Goal: Complete application form

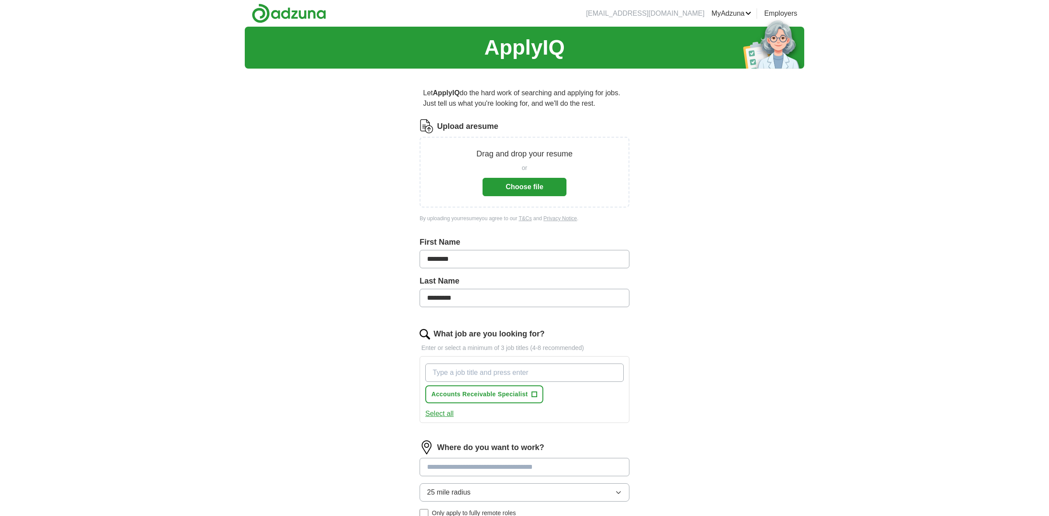
click at [530, 189] on button "Choose file" at bounding box center [525, 187] width 84 height 18
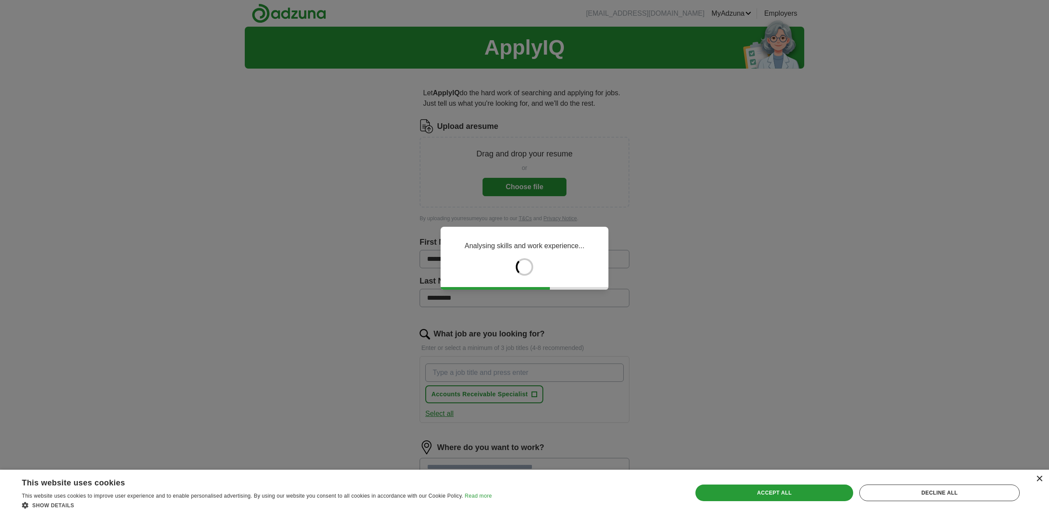
click at [1038, 481] on div "×" at bounding box center [1039, 479] width 7 height 7
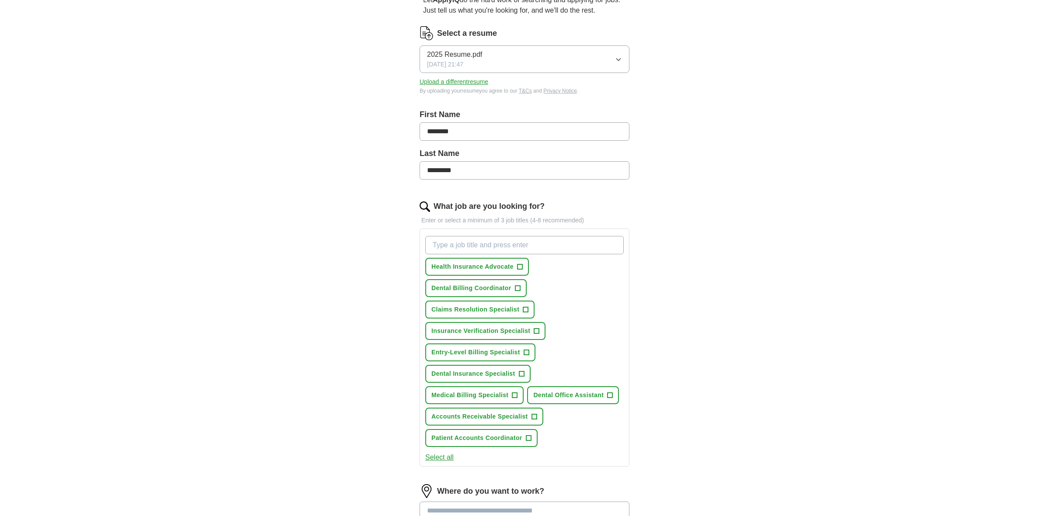
scroll to position [96, 0]
click at [525, 347] on span "+" at bounding box center [526, 350] width 5 height 7
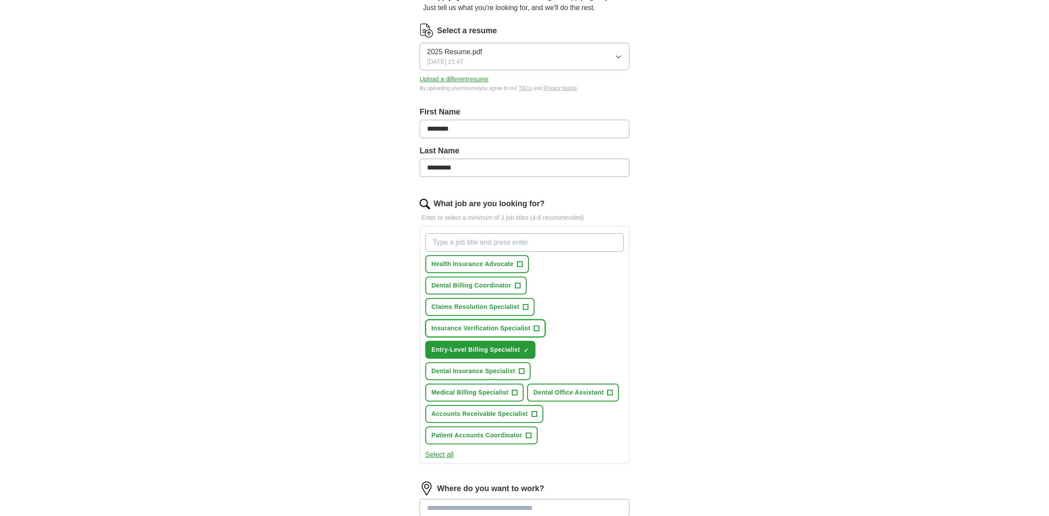
click at [534, 329] on span "+" at bounding box center [536, 328] width 5 height 7
click at [490, 287] on span "Dental Billing Coordinator" at bounding box center [471, 285] width 80 height 9
click at [491, 392] on span "Medical Billing Specialist" at bounding box center [469, 392] width 77 height 9
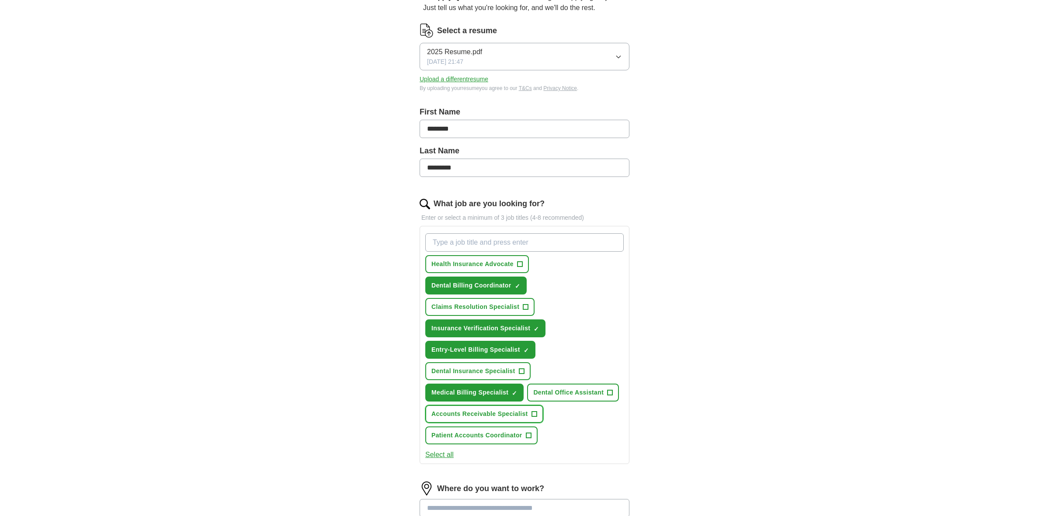
click at [521, 414] on span "Accounts Receivable Specialist" at bounding box center [479, 414] width 97 height 9
click at [516, 434] on span "Patient Accounts Coordinator" at bounding box center [476, 435] width 91 height 9
click at [493, 369] on span "Dental Insurance Specialist" at bounding box center [473, 371] width 84 height 9
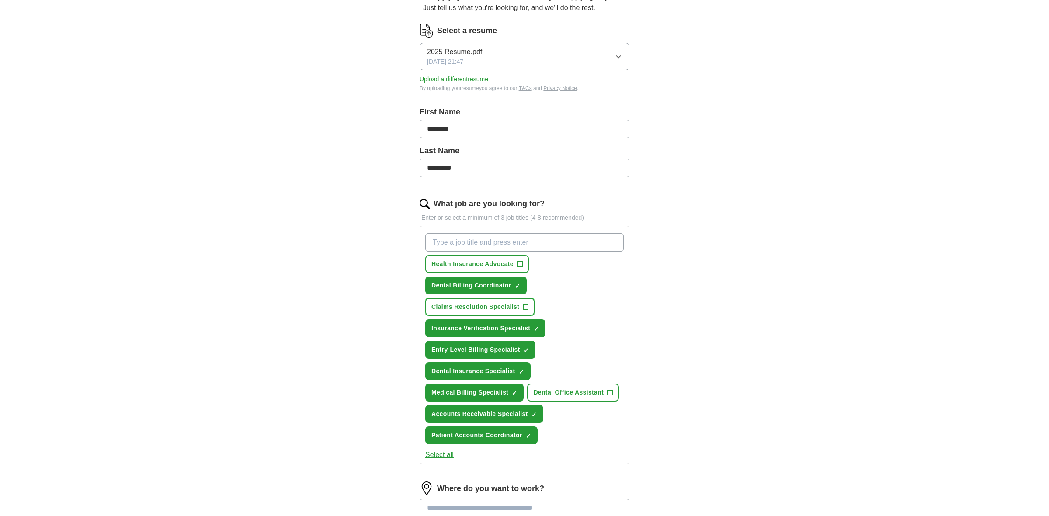
click at [489, 309] on span "Claims Resolution Specialist" at bounding box center [475, 306] width 88 height 9
click at [486, 265] on span "Health Insurance Advocate" at bounding box center [472, 264] width 82 height 9
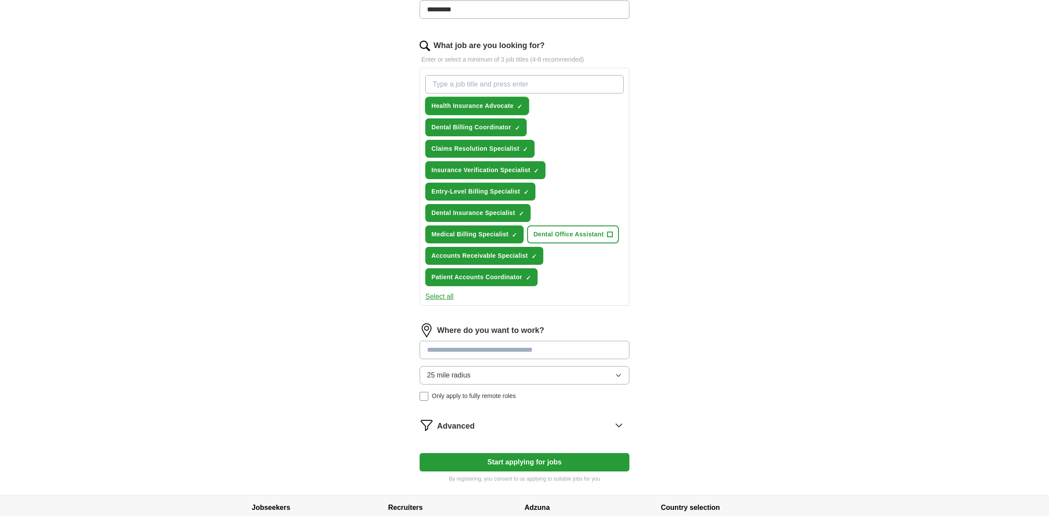
scroll to position [260, 0]
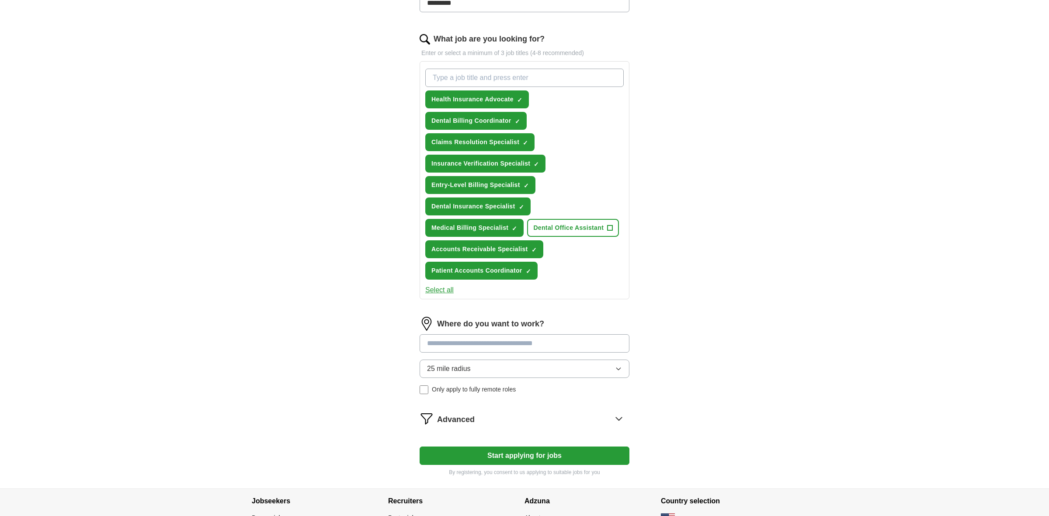
click at [573, 413] on div "Advanced" at bounding box center [533, 419] width 192 height 14
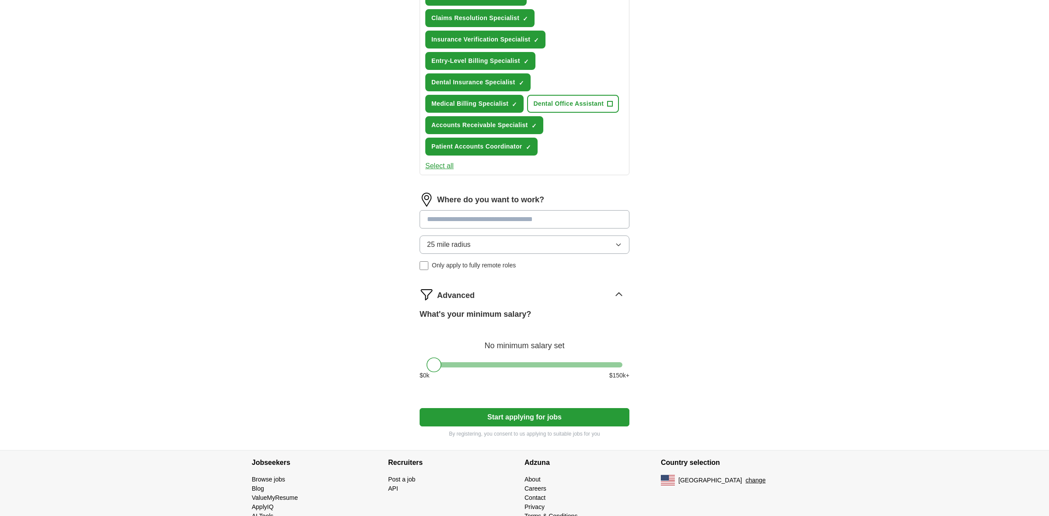
scroll to position [388, 0]
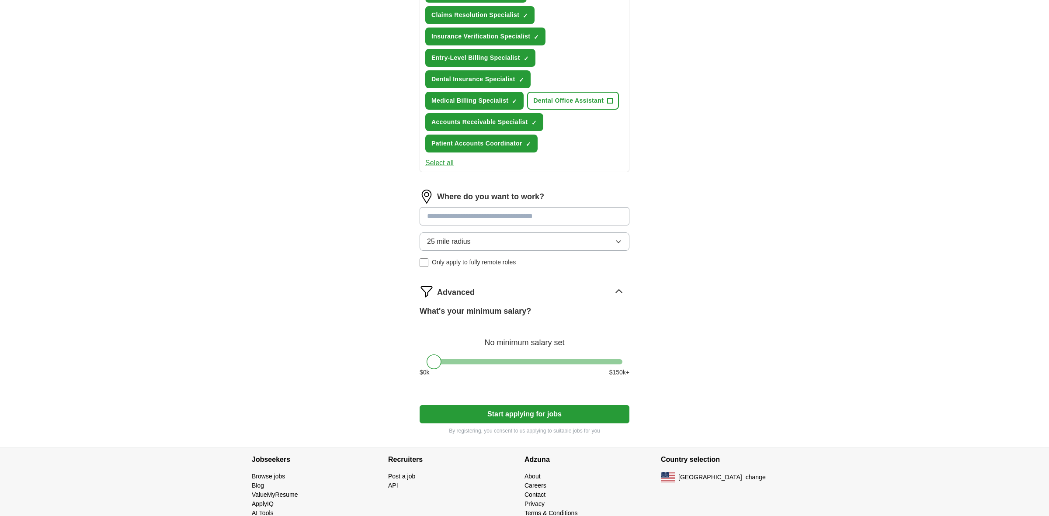
click at [573, 413] on button "Start applying for jobs" at bounding box center [525, 414] width 210 height 18
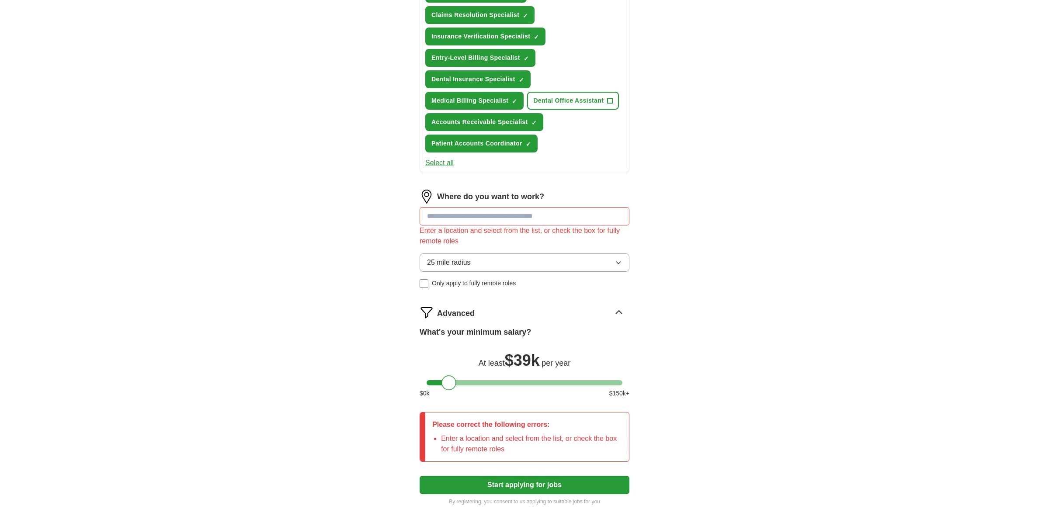
drag, startPoint x: 432, startPoint y: 385, endPoint x: 448, endPoint y: 396, distance: 19.1
click at [448, 396] on div "What's your minimum salary? At least $ 39k per year $ 0 k $ 150 k+" at bounding box center [525, 365] width 210 height 79
click at [488, 486] on button "Start applying for jobs" at bounding box center [525, 485] width 210 height 18
click at [352, 398] on div "ApplyIQ Let ApplyIQ do the hard work of searching and applying for jobs. Just t…" at bounding box center [524, 78] width 559 height 879
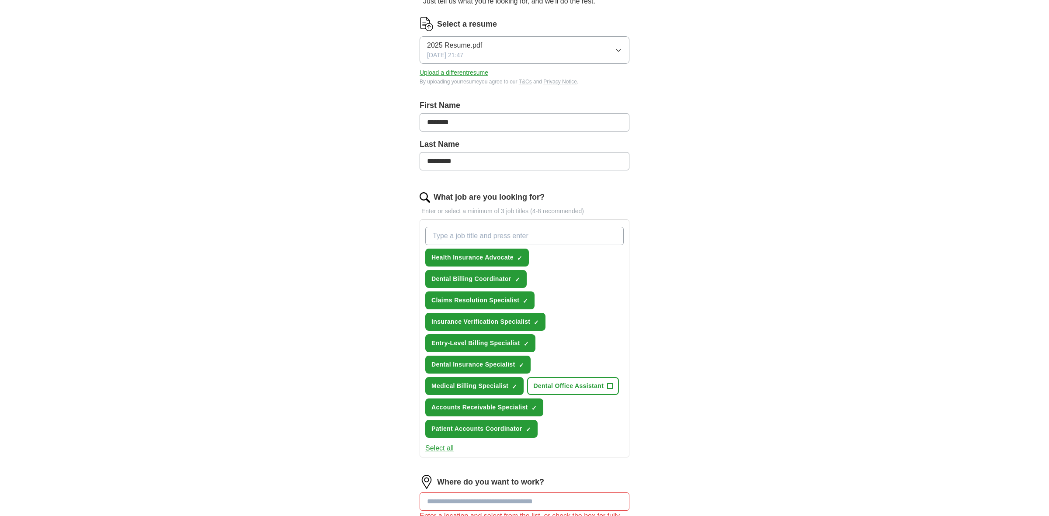
scroll to position [103, 0]
click at [461, 361] on span "Dental Insurance Specialist" at bounding box center [473, 363] width 84 height 9
click at [469, 276] on span "Dental Billing Coordinator" at bounding box center [471, 278] width 80 height 9
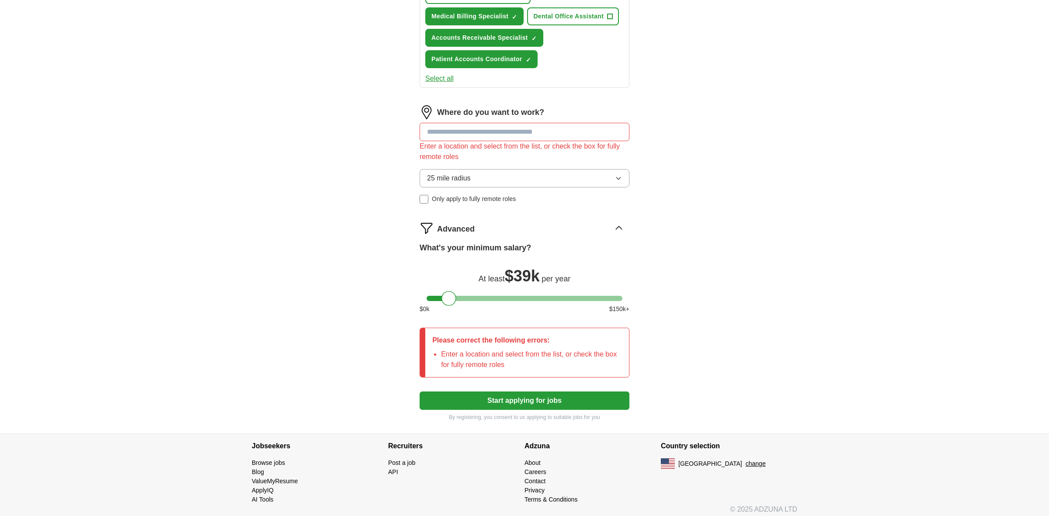
scroll to position [472, 0]
click at [454, 401] on button "Start applying for jobs" at bounding box center [525, 400] width 210 height 18
click at [525, 399] on button "Start applying for jobs" at bounding box center [525, 400] width 210 height 18
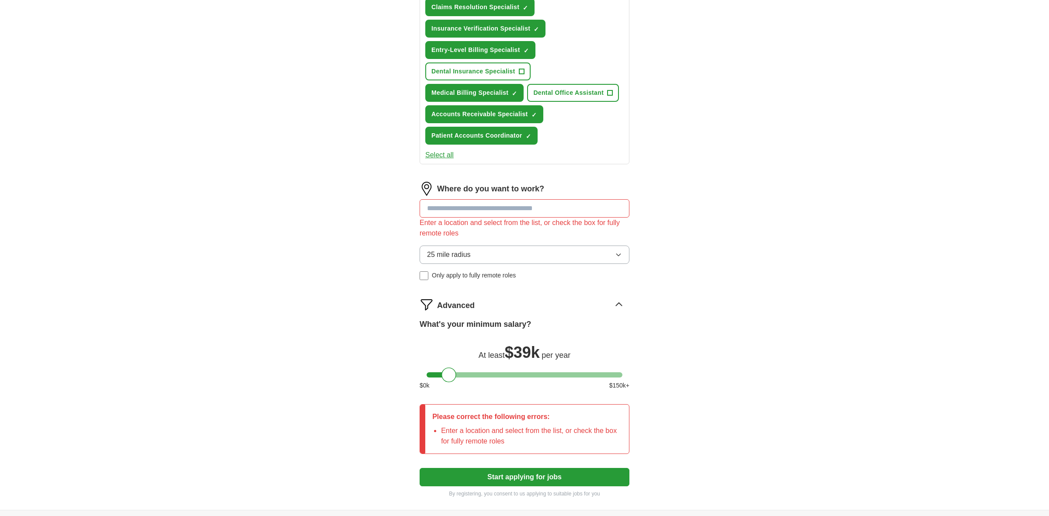
scroll to position [392, 0]
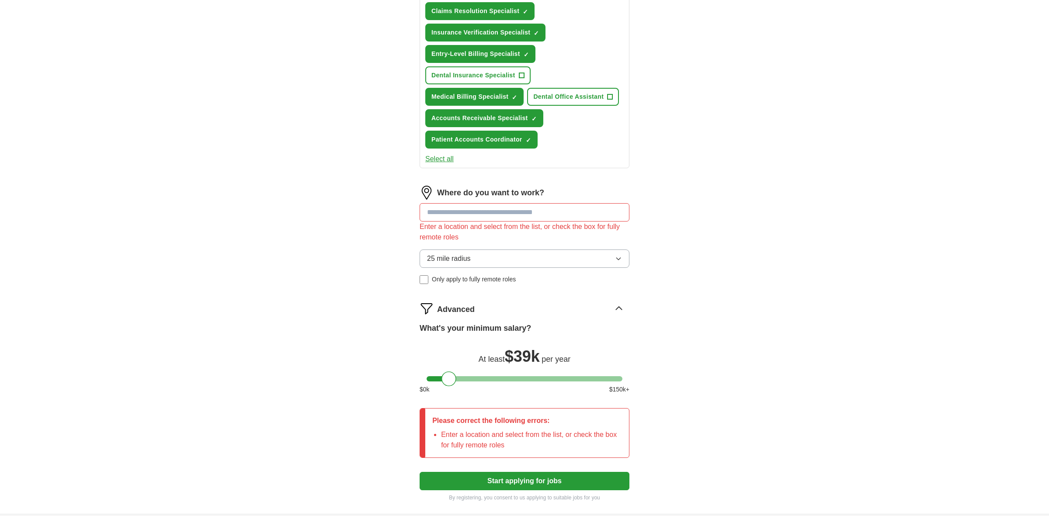
click at [525, 212] on input at bounding box center [525, 212] width 210 height 18
type input "*"
click at [433, 275] on span "Only apply to fully remote roles" at bounding box center [474, 279] width 84 height 9
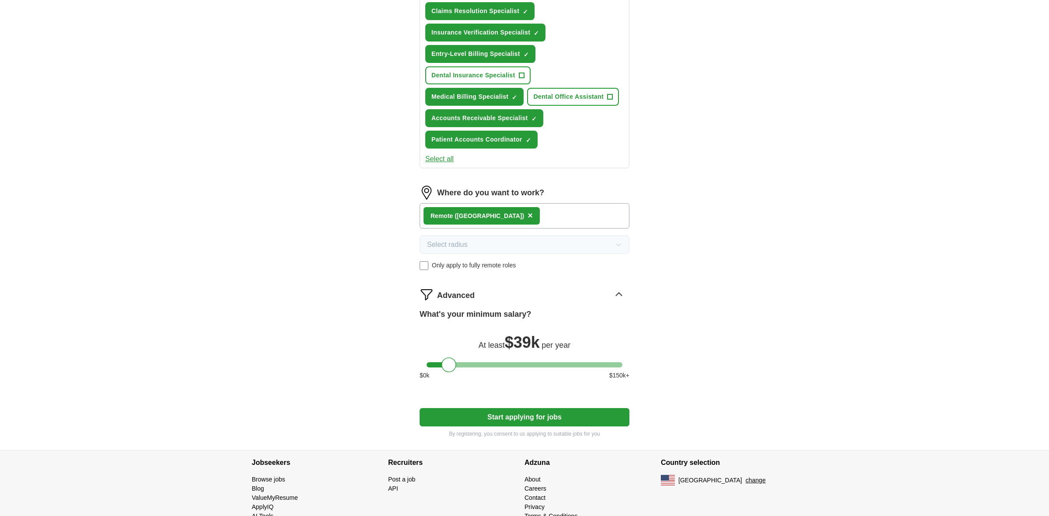
click at [549, 415] on button "Start applying for jobs" at bounding box center [525, 417] width 210 height 18
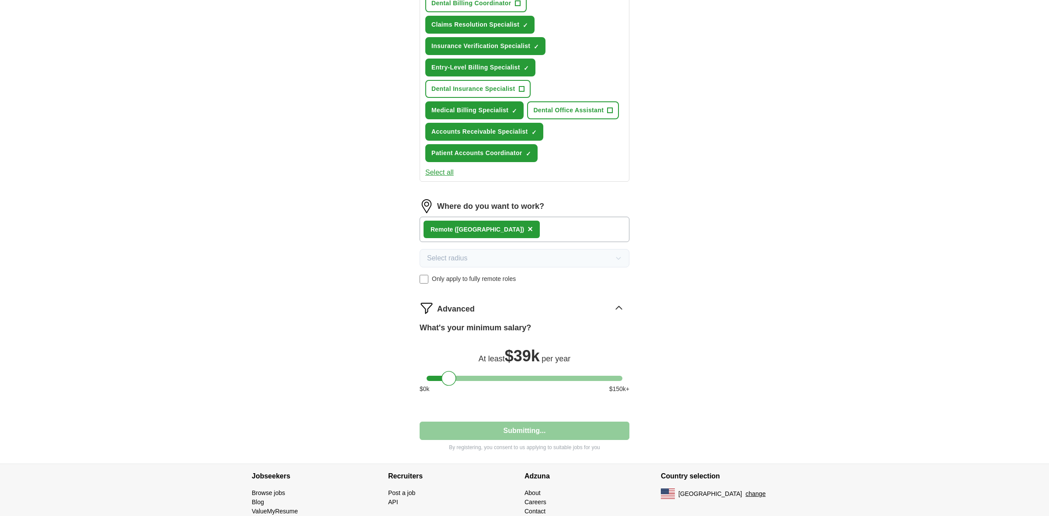
select select "**"
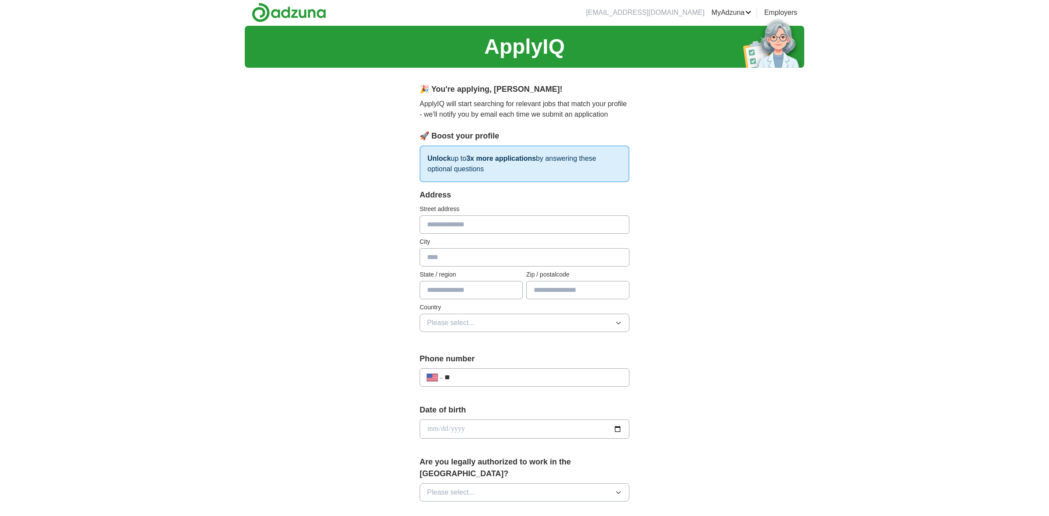
scroll to position [0, 0]
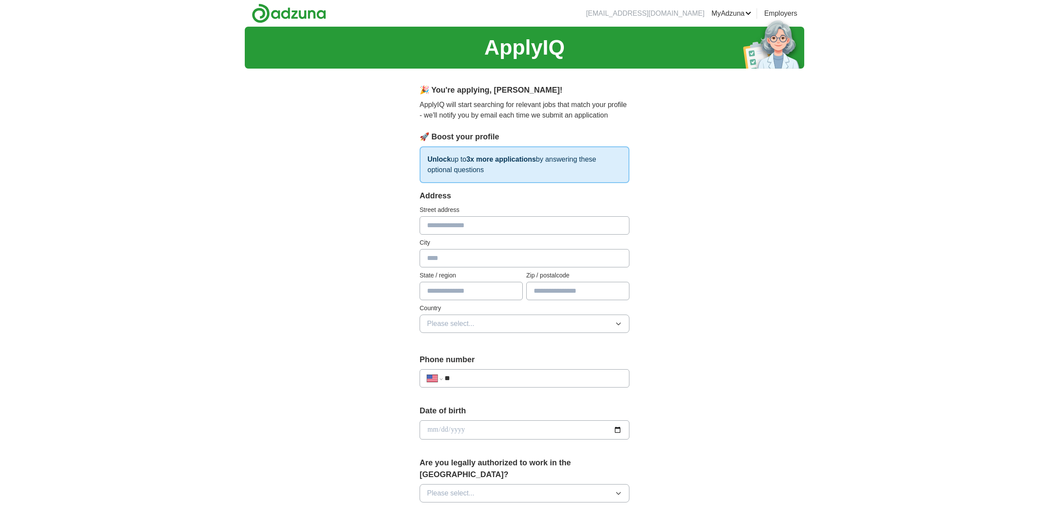
click at [515, 226] on input "text" at bounding box center [525, 225] width 210 height 18
type input "**********"
type input "**"
type input "*****"
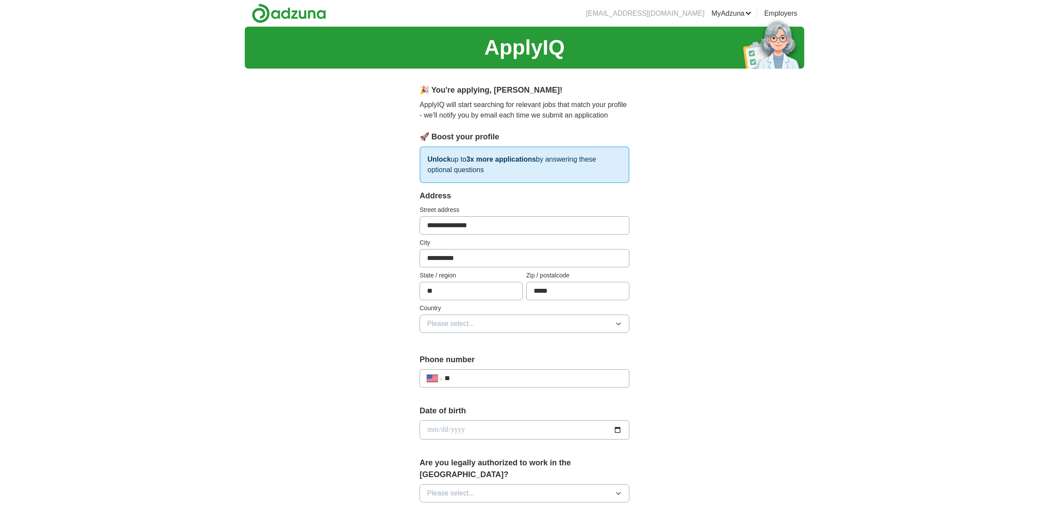
click at [474, 323] on span "Please select..." at bounding box center [451, 324] width 48 height 10
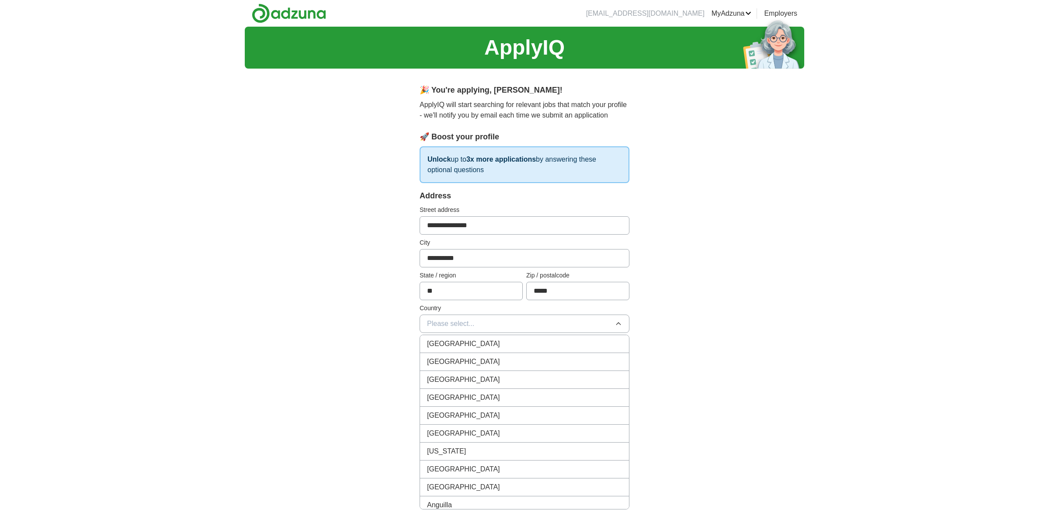
click at [470, 357] on div "[GEOGRAPHIC_DATA]" at bounding box center [524, 362] width 195 height 10
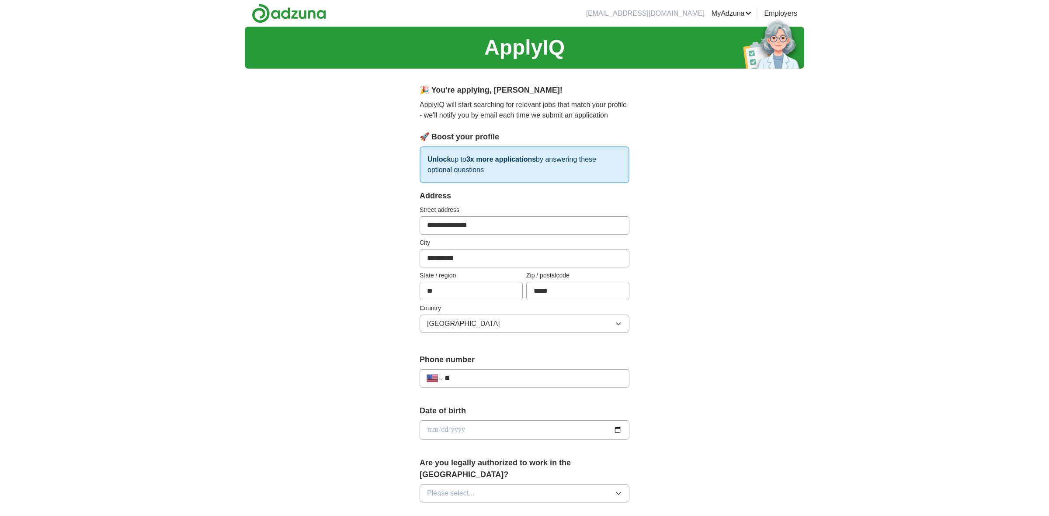
click at [472, 373] on input "**" at bounding box center [532, 378] width 177 height 10
type input "**********"
click at [461, 434] on input "date" at bounding box center [525, 429] width 210 height 19
click at [479, 425] on input "date" at bounding box center [525, 429] width 210 height 19
click at [621, 426] on input "date" at bounding box center [525, 429] width 210 height 19
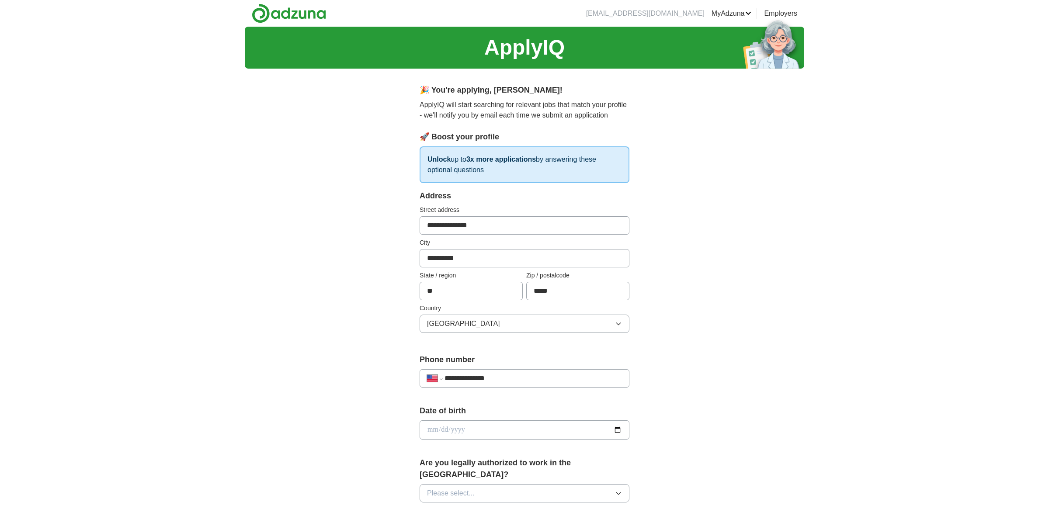
click at [432, 431] on input "date" at bounding box center [525, 429] width 210 height 19
type input "**********"
click at [454, 484] on button "Please select..." at bounding box center [525, 493] width 210 height 18
click at [444, 508] on div "Yes" at bounding box center [524, 513] width 195 height 10
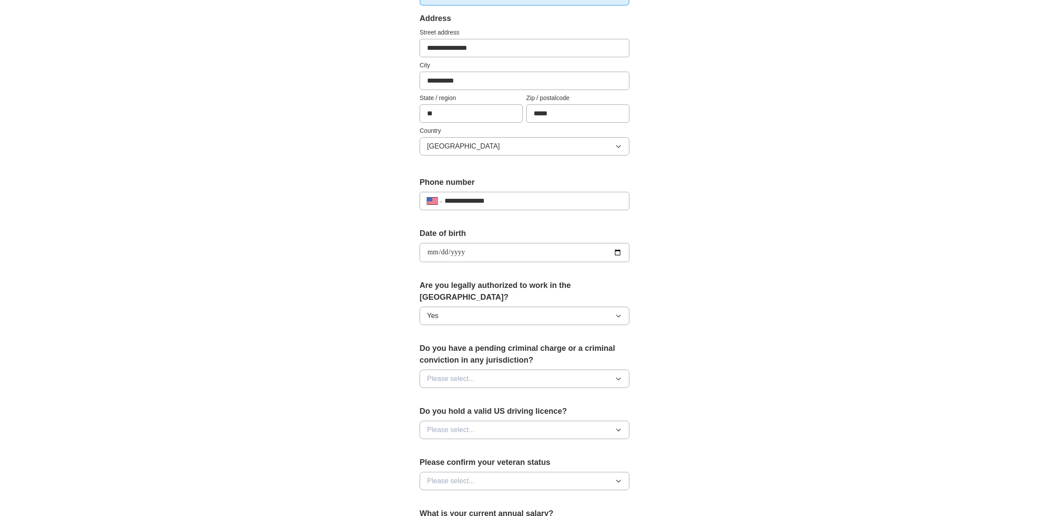
scroll to position [181, 0]
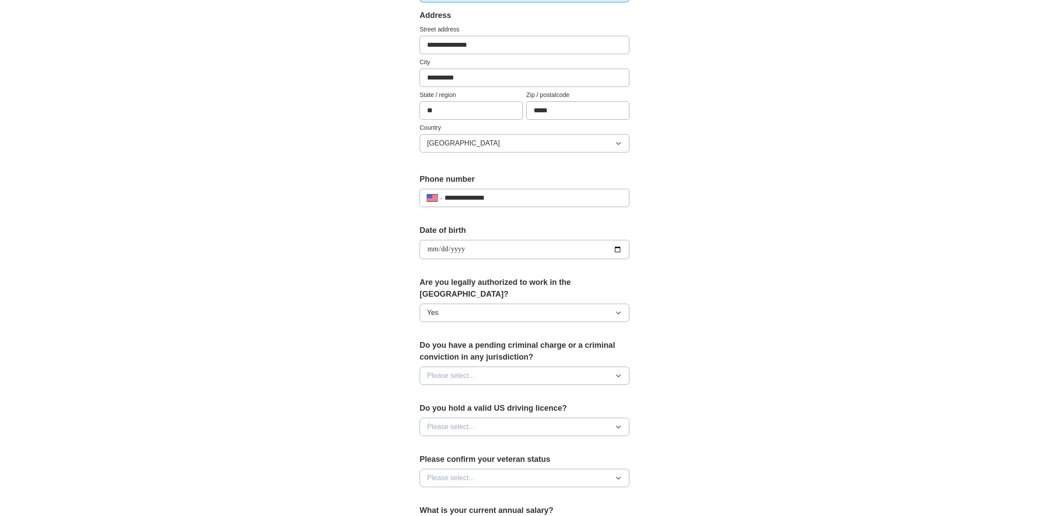
click at [477, 367] on button "Please select..." at bounding box center [525, 376] width 210 height 18
click at [454, 409] on div "No" at bounding box center [524, 414] width 195 height 10
click at [451, 422] on span "Please select..." at bounding box center [451, 427] width 48 height 10
click at [442, 442] on div "Yes" at bounding box center [524, 447] width 195 height 10
click at [446, 473] on span "Please select..." at bounding box center [451, 478] width 48 height 10
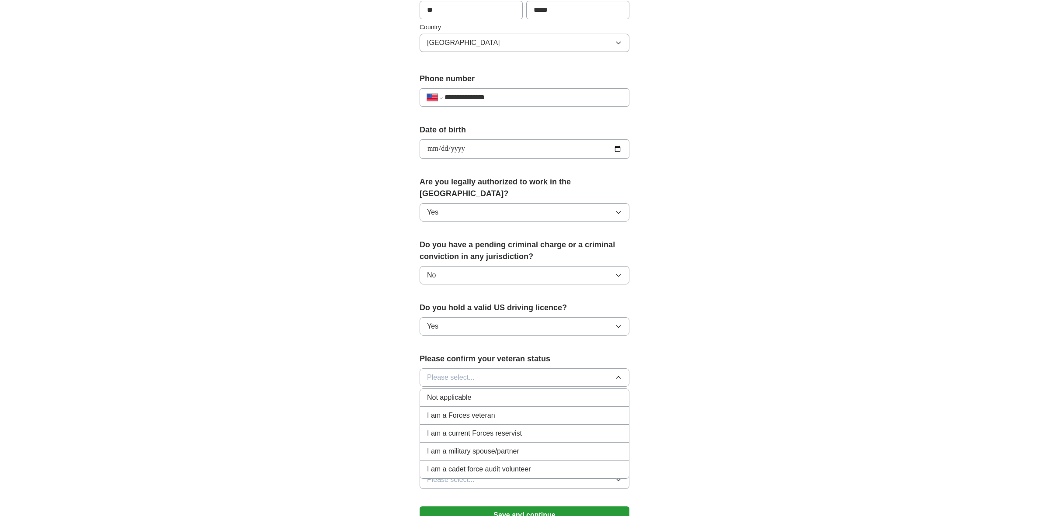
scroll to position [288, 0]
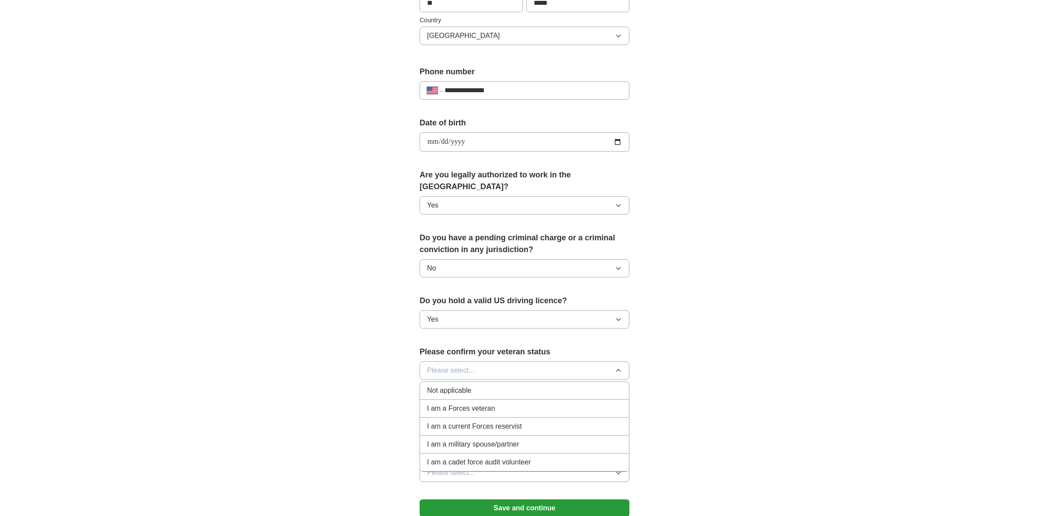
click at [500, 385] on div "Not applicable" at bounding box center [524, 390] width 195 height 10
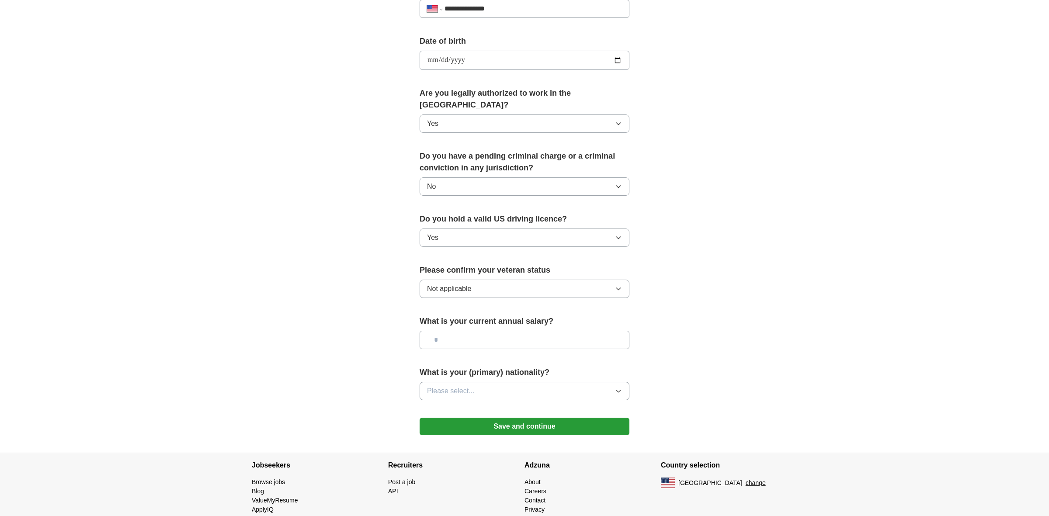
scroll to position [378, 0]
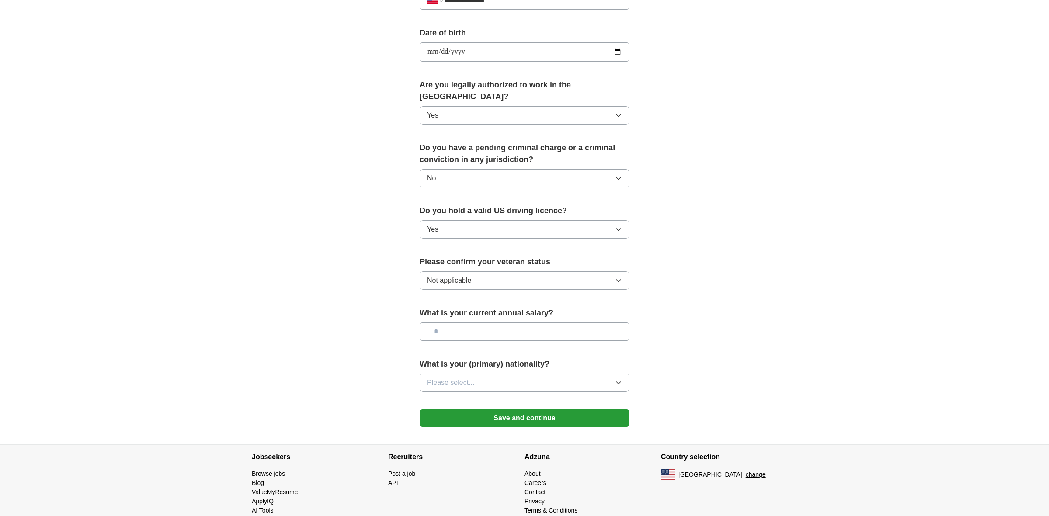
click at [436, 378] on span "Please select..." at bounding box center [451, 383] width 48 height 10
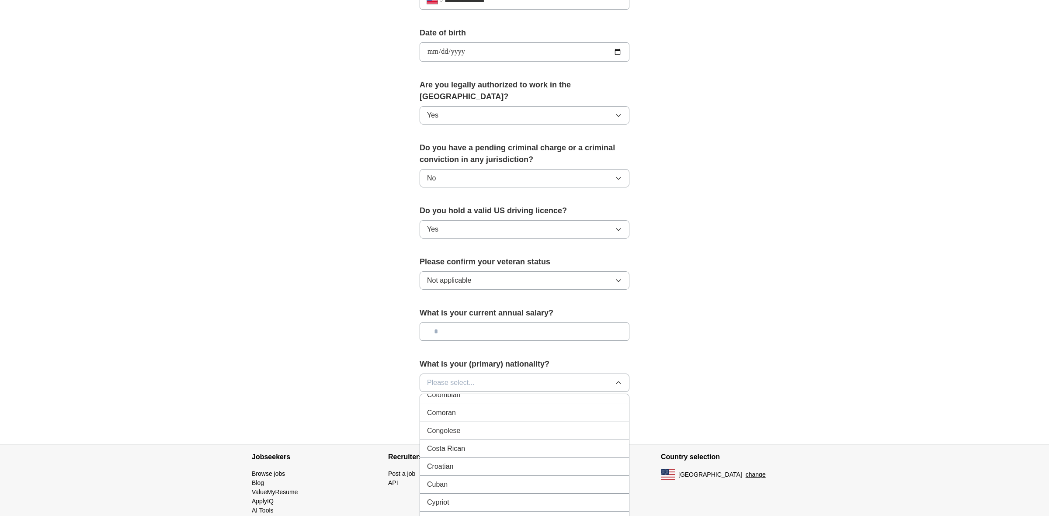
scroll to position [725, 0]
click at [461, 479] on div "Cuban" at bounding box center [524, 484] width 195 height 10
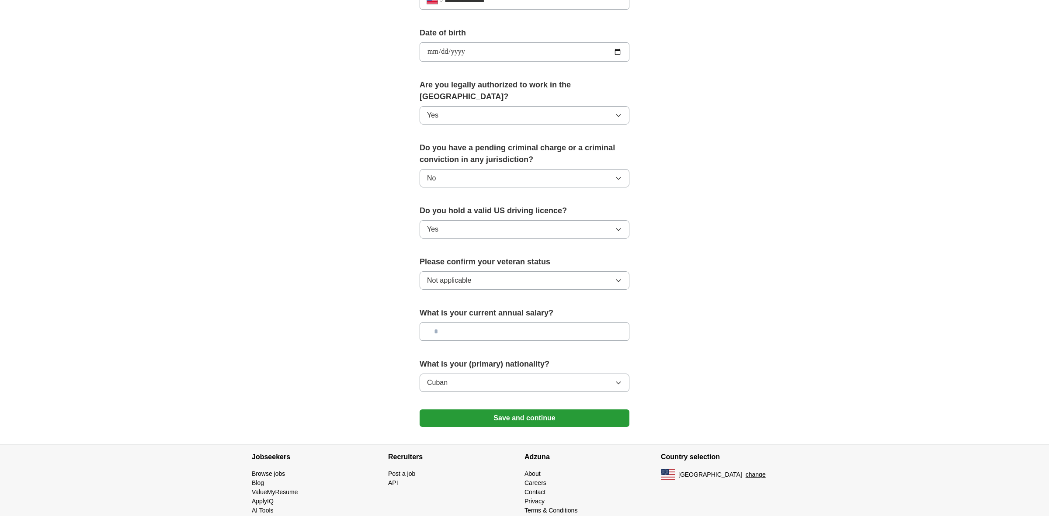
click at [470, 323] on input "text" at bounding box center [525, 332] width 210 height 18
type input "**"
type input "*******"
click at [528, 410] on button "Save and continue" at bounding box center [525, 418] width 210 height 17
